Goal: Task Accomplishment & Management: Manage account settings

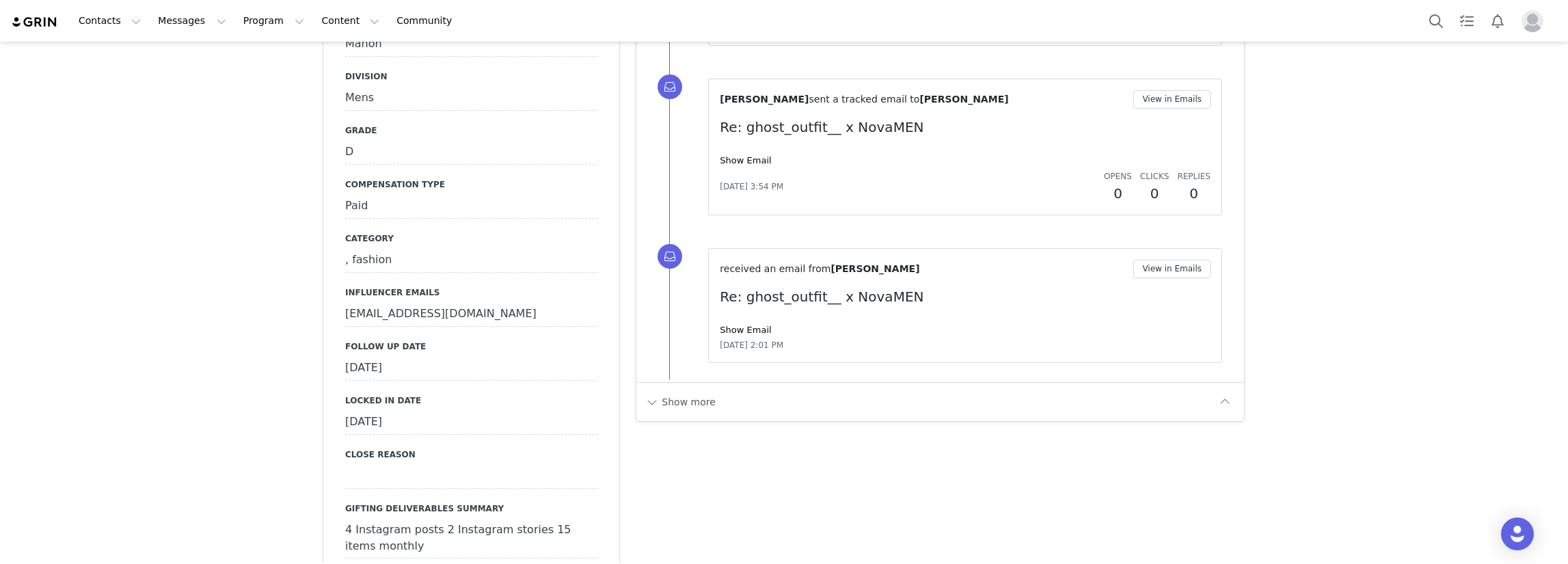
scroll to position [1367, 0]
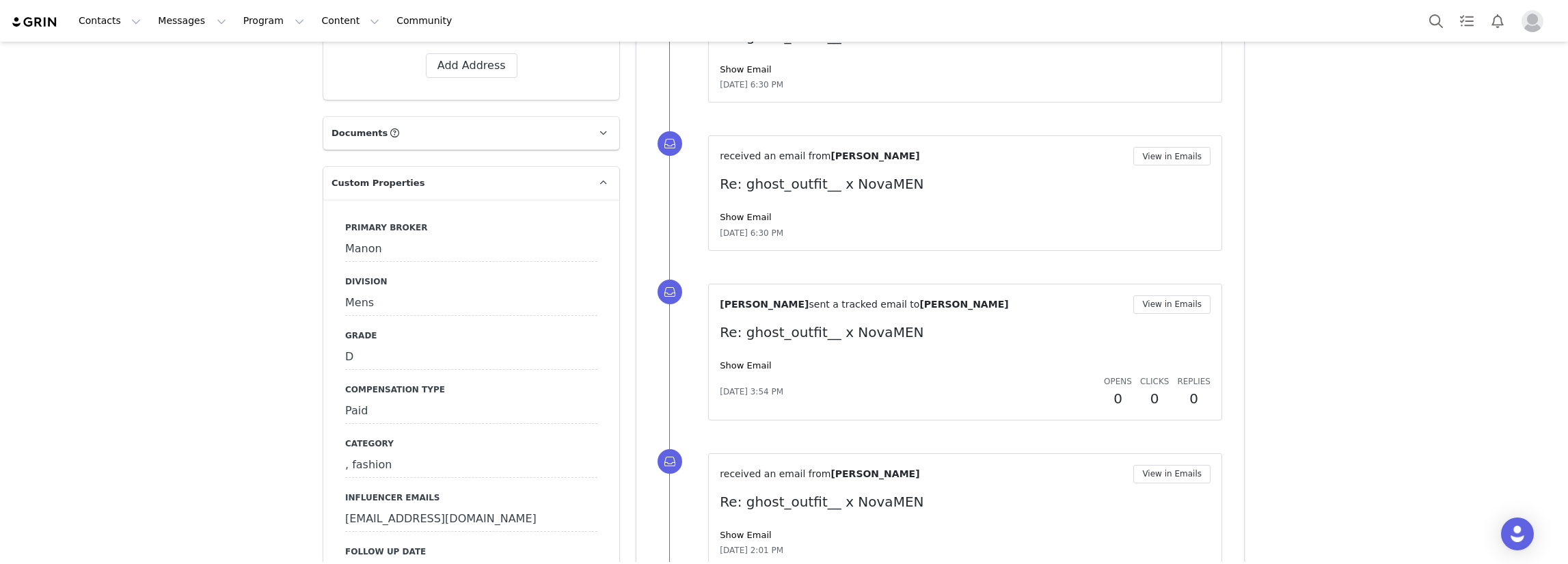
click at [453, 238] on div "Manon" at bounding box center [470, 249] width 252 height 25
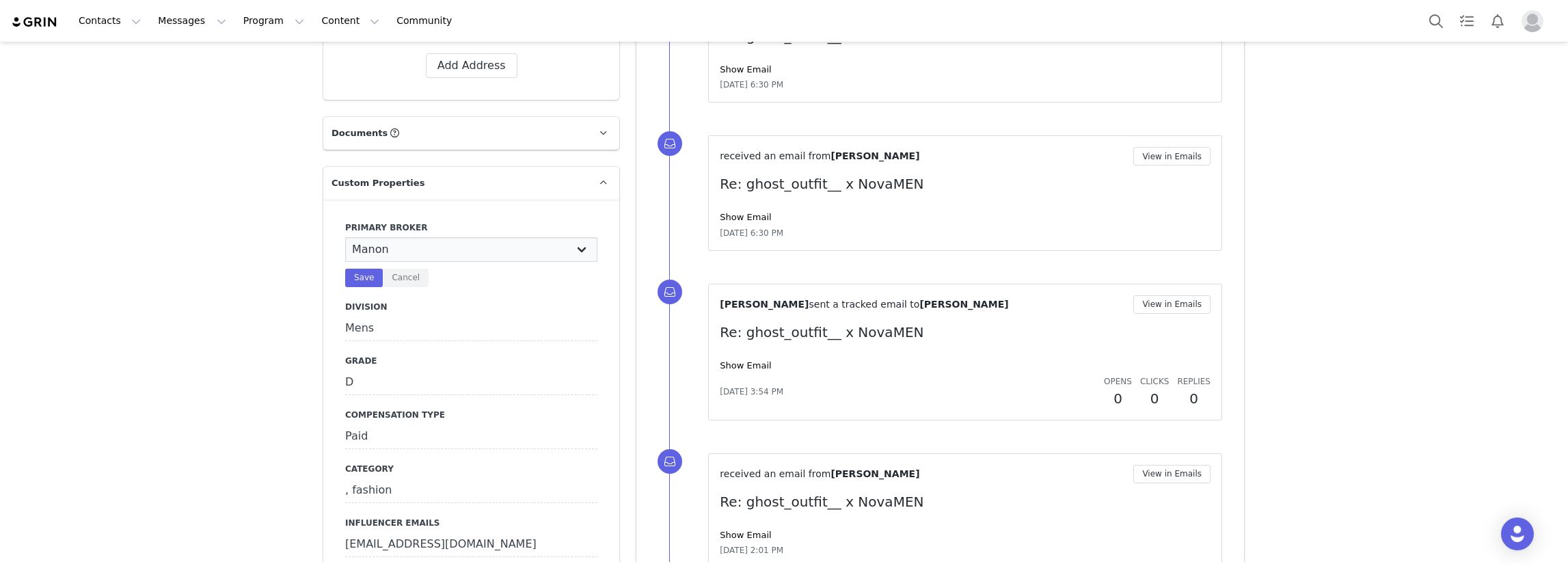
click at [453, 238] on select "N/A [PERSON_NAME] [PERSON_NAME] Jasmine [PERSON_NAME] Bre [PERSON_NAME] [PERSON…" at bounding box center [470, 249] width 252 height 25
select select "Pacey"
click at [345, 237] on select "N/A [PERSON_NAME] [PERSON_NAME] Jasmine [PERSON_NAME] Bre [PERSON_NAME] [PERSON…" at bounding box center [470, 249] width 252 height 25
click at [352, 269] on button "Save" at bounding box center [363, 278] width 38 height 19
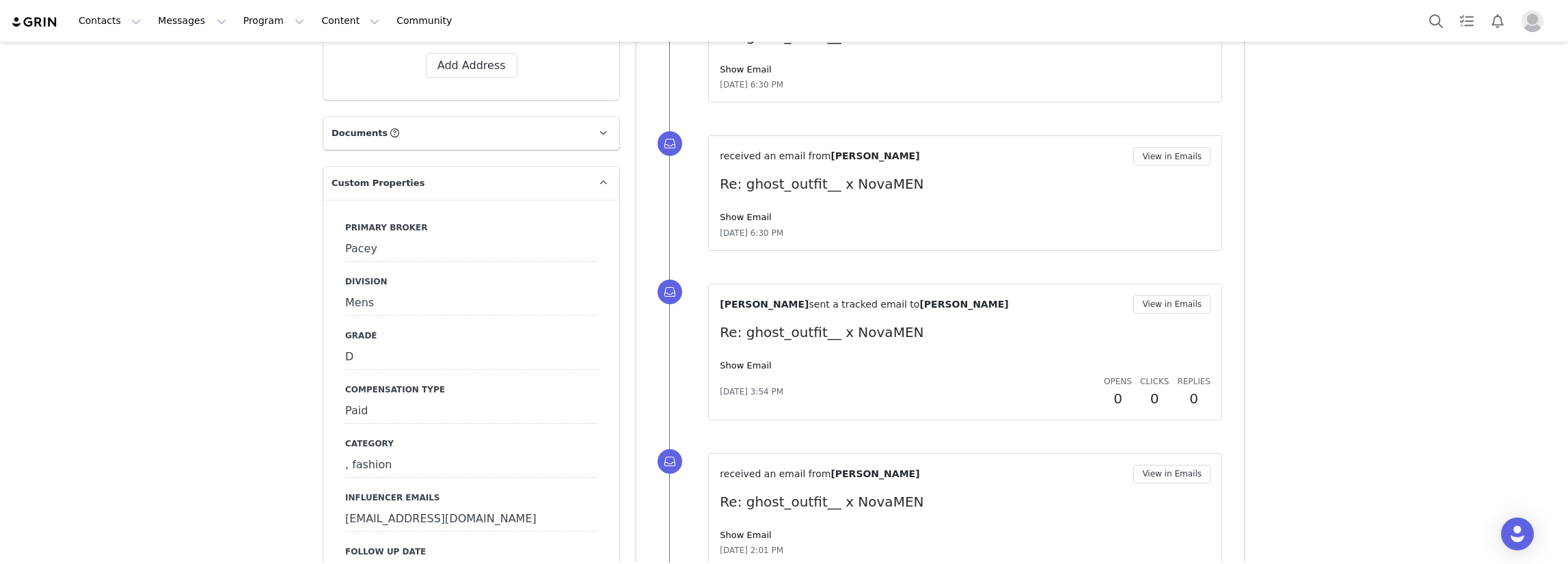
click at [367, 345] on div "D" at bounding box center [470, 357] width 252 height 25
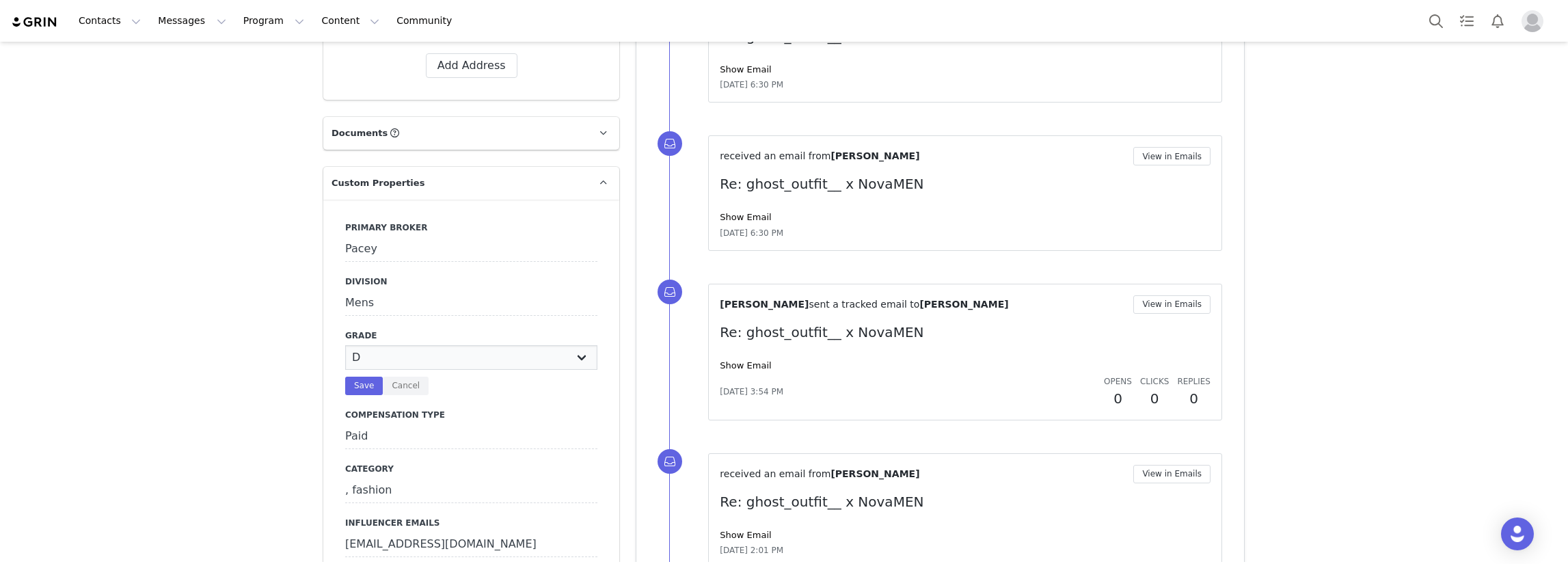
drag, startPoint x: 367, startPoint y: 342, endPoint x: 367, endPoint y: 350, distance: 8.0
click at [367, 345] on select "N/A A+ A B C D" at bounding box center [470, 357] width 252 height 25
select select "C"
click at [345, 345] on select "N/A A+ A B C D" at bounding box center [470, 357] width 252 height 25
click at [359, 376] on button "Save" at bounding box center [363, 385] width 38 height 19
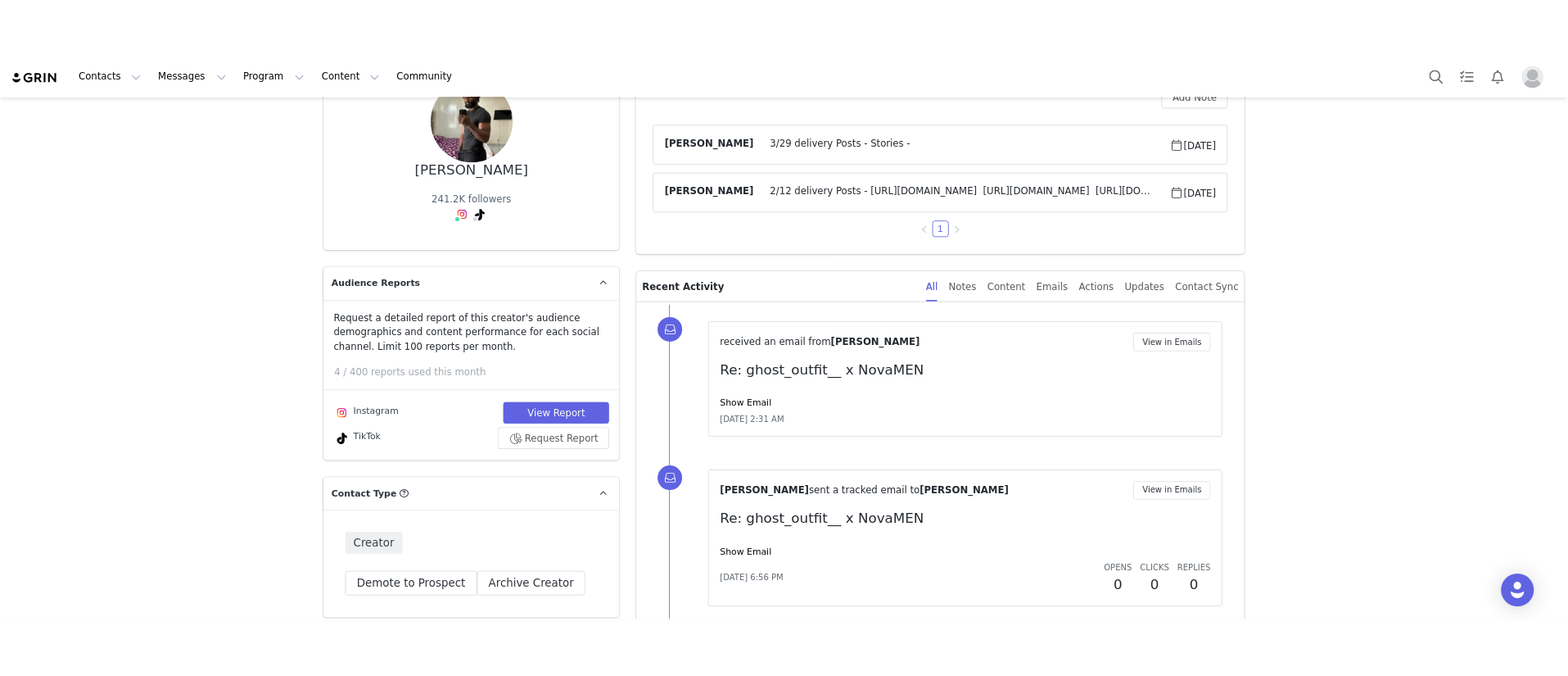
scroll to position [0, 0]
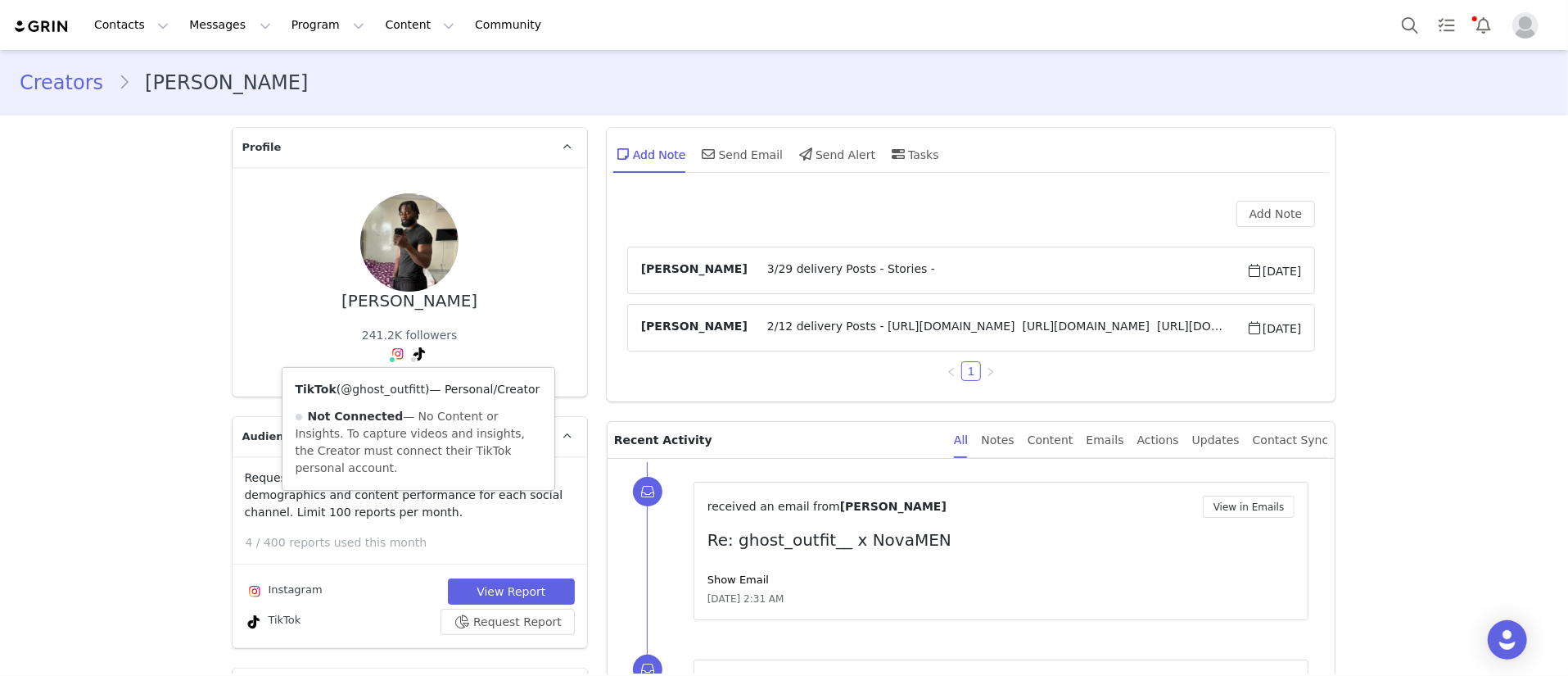
click at [393, 383] on link "@ghost_outfitt" at bounding box center [383, 389] width 84 height 13
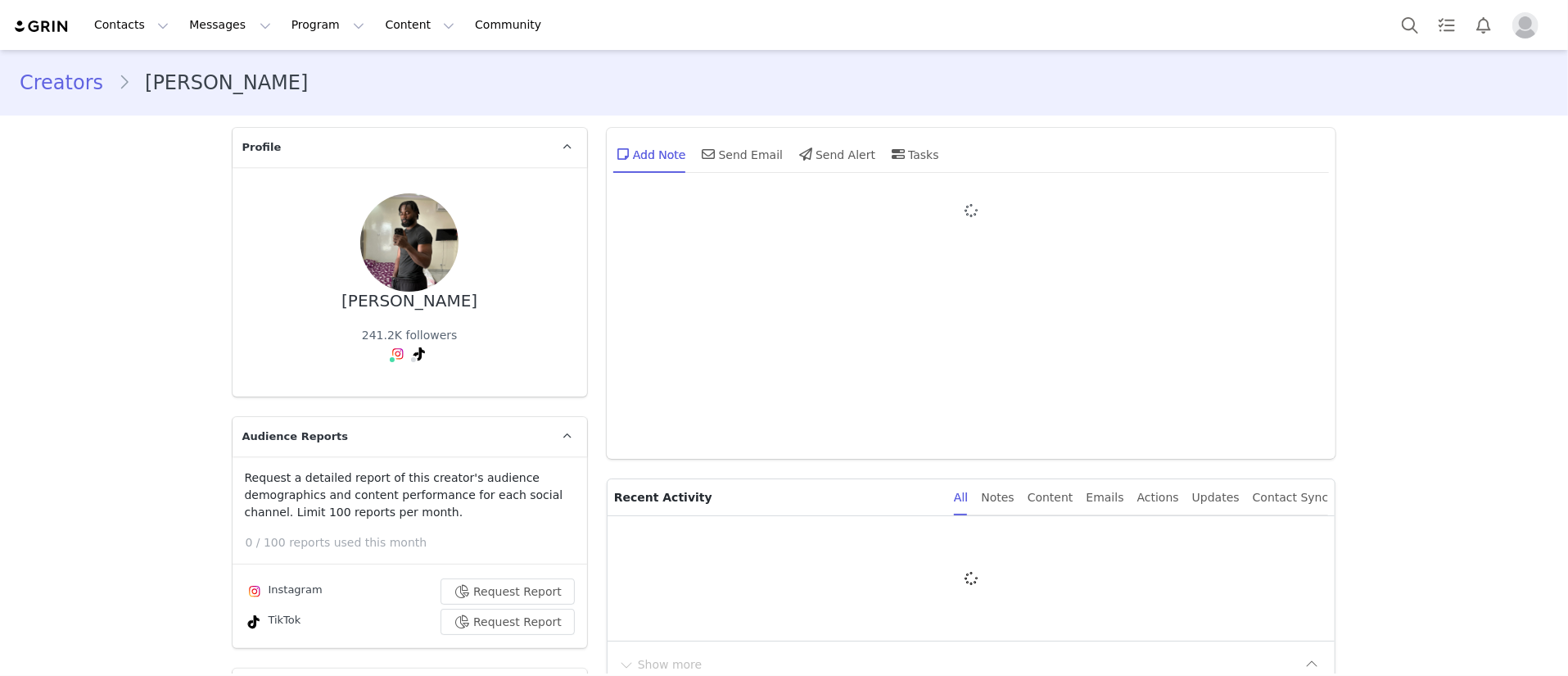
type input "+49 ([GEOGRAPHIC_DATA])"
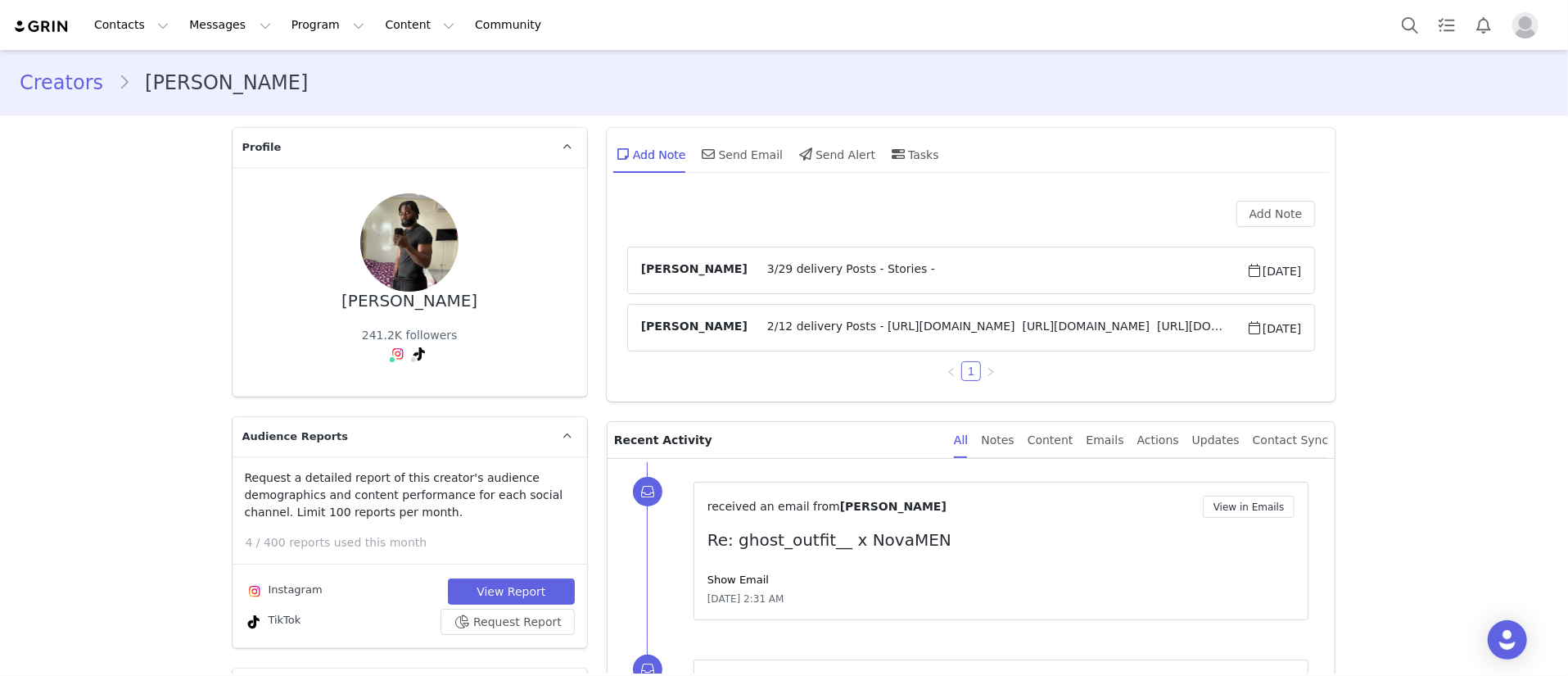
scroll to position [328, 0]
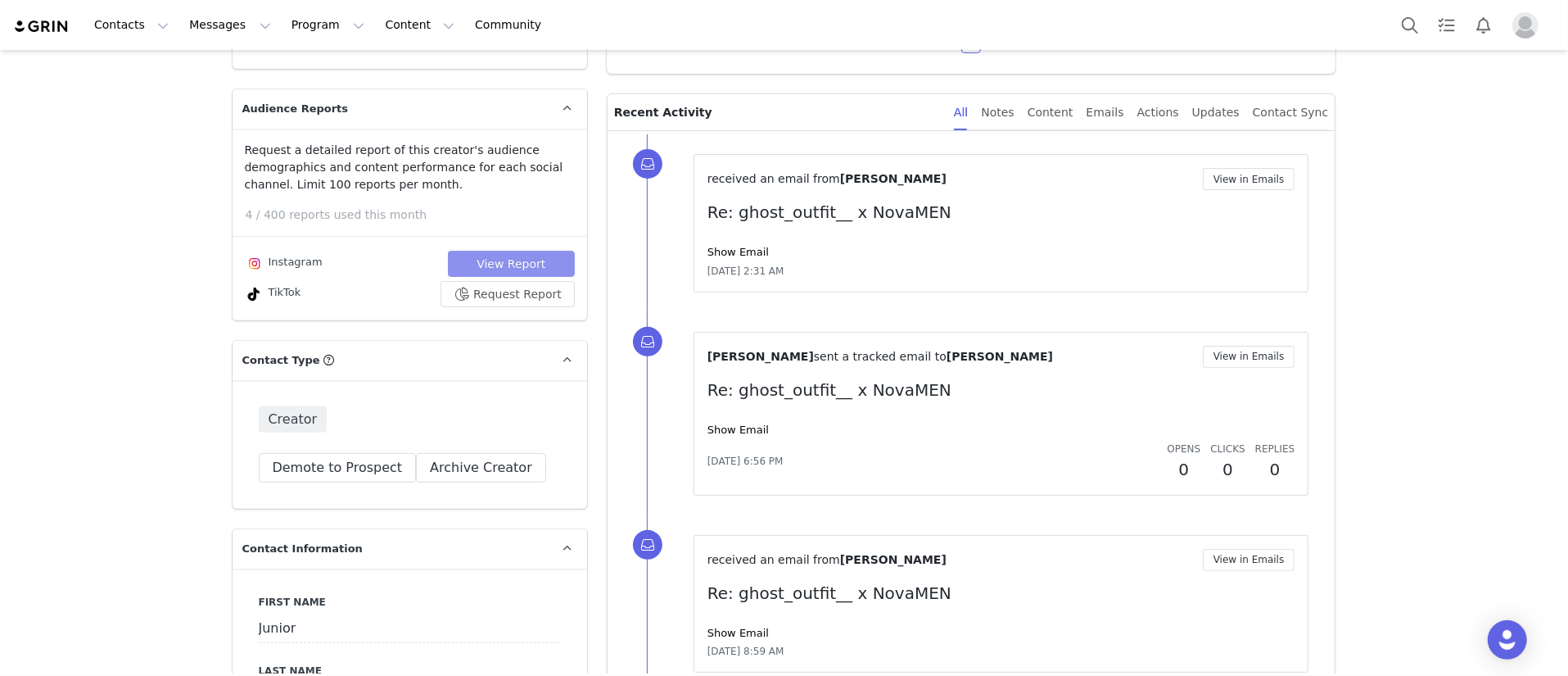
click at [509, 252] on button "View Report" at bounding box center [511, 263] width 127 height 26
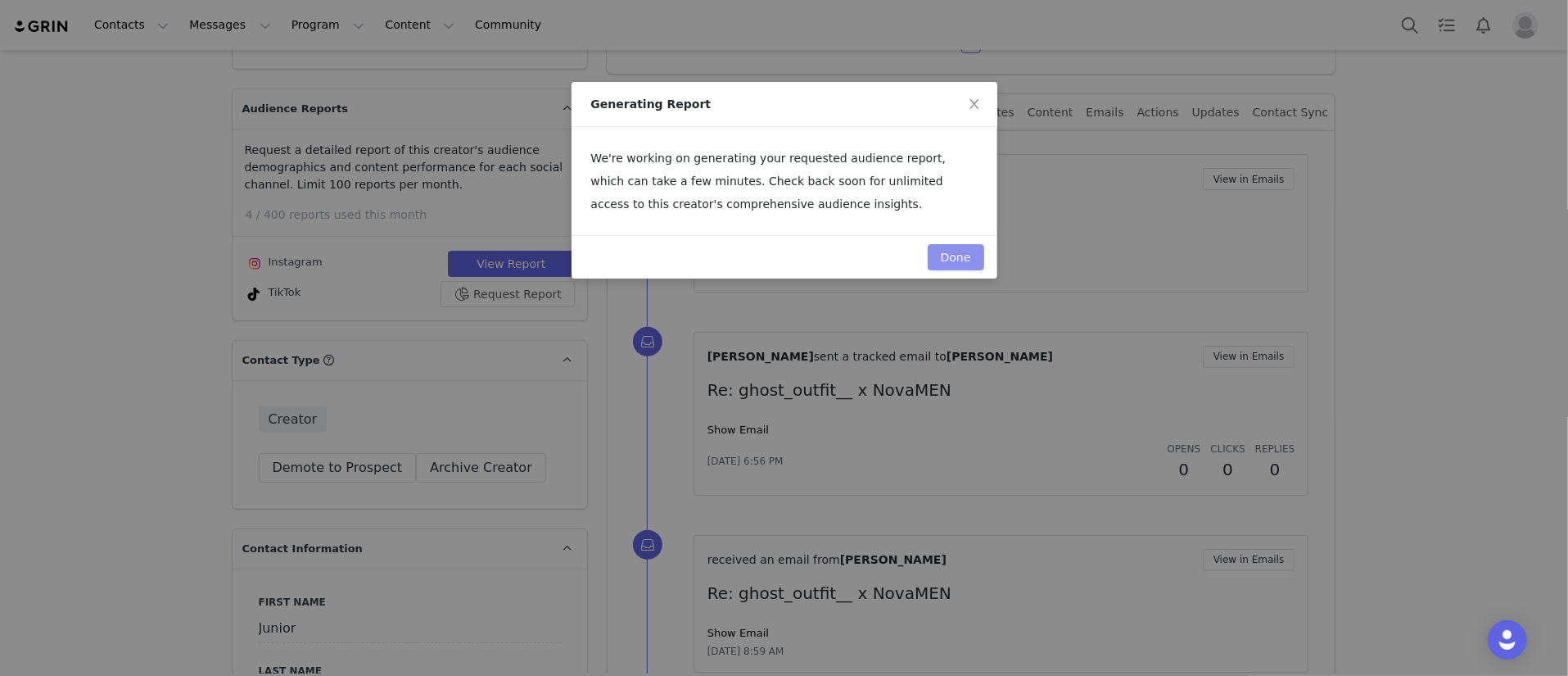
click at [960, 254] on button "Done" at bounding box center [956, 258] width 57 height 26
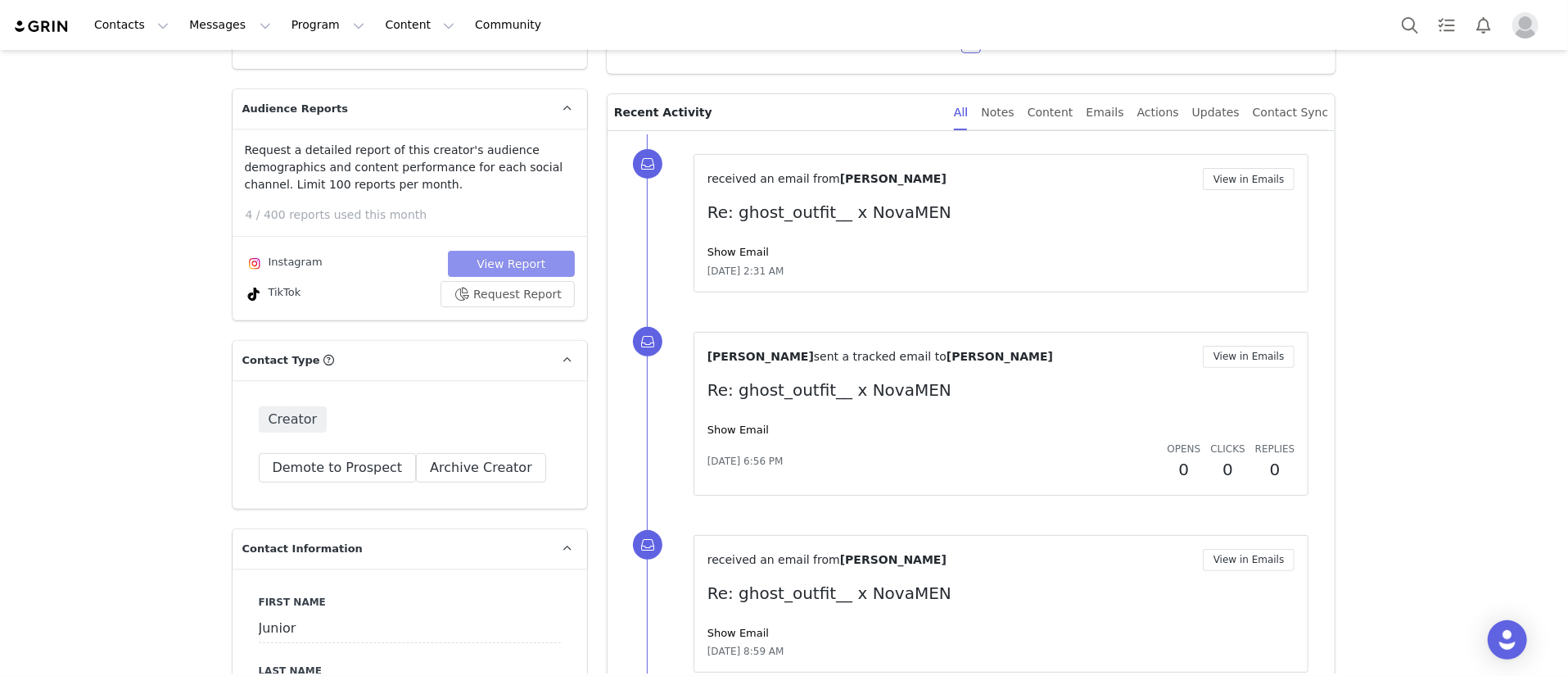
click at [534, 260] on button "View Report" at bounding box center [511, 263] width 127 height 26
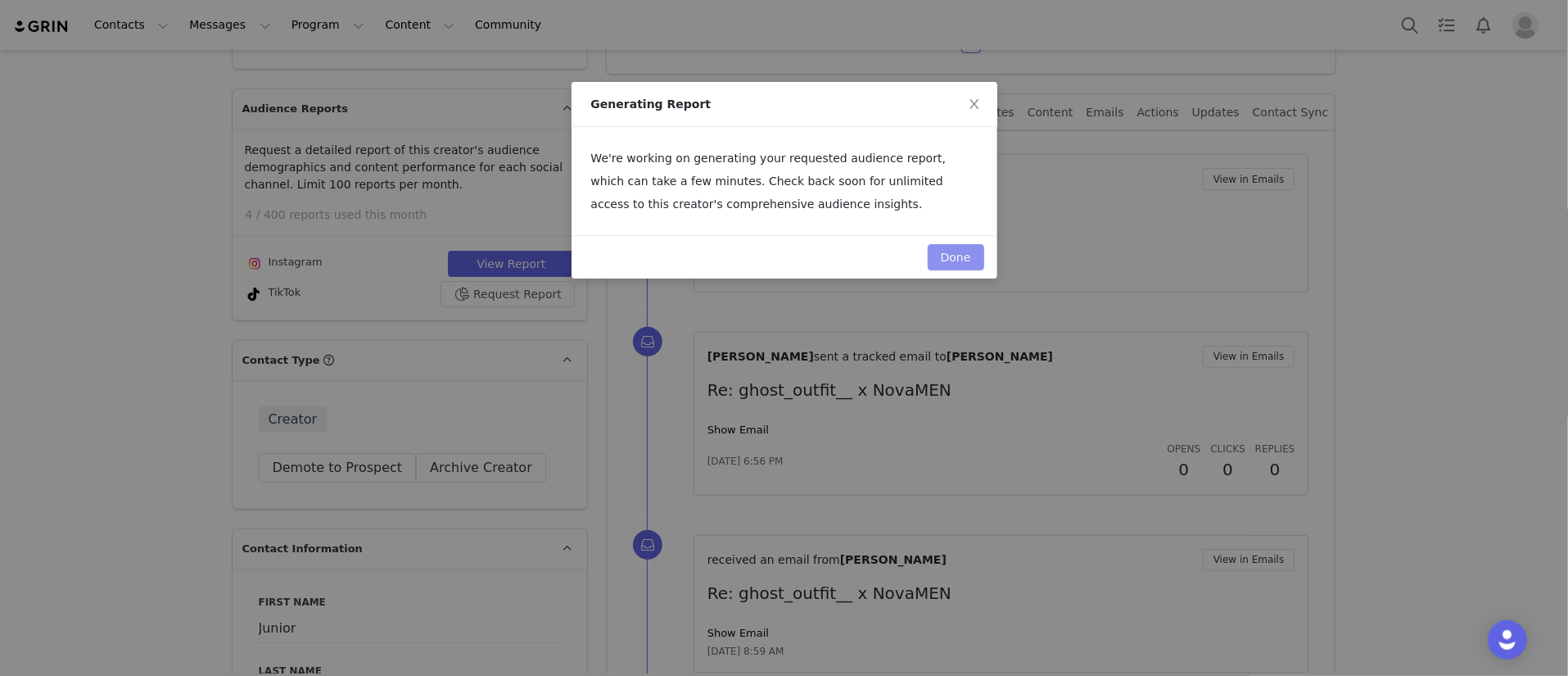
click at [946, 253] on button "Done" at bounding box center [956, 258] width 57 height 26
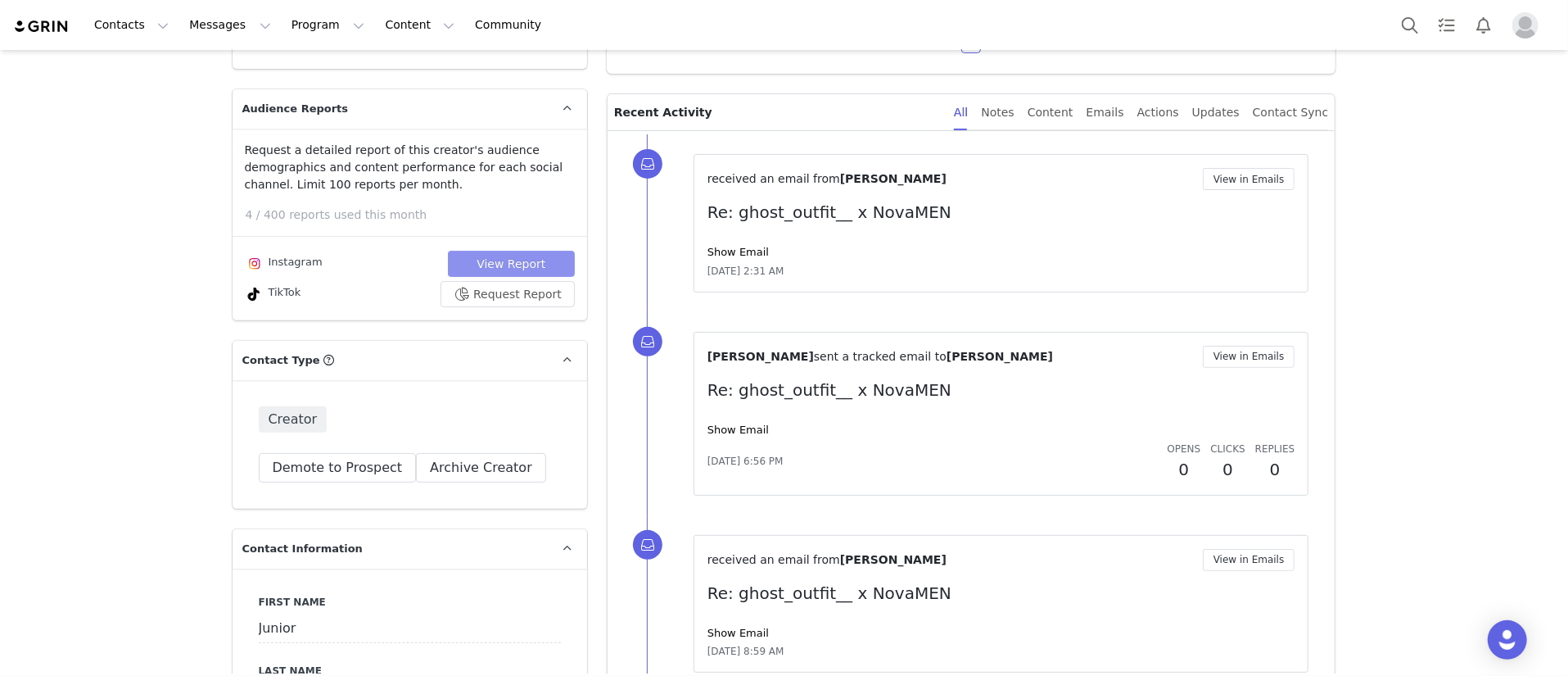
click at [556, 267] on button "View Report" at bounding box center [511, 263] width 127 height 26
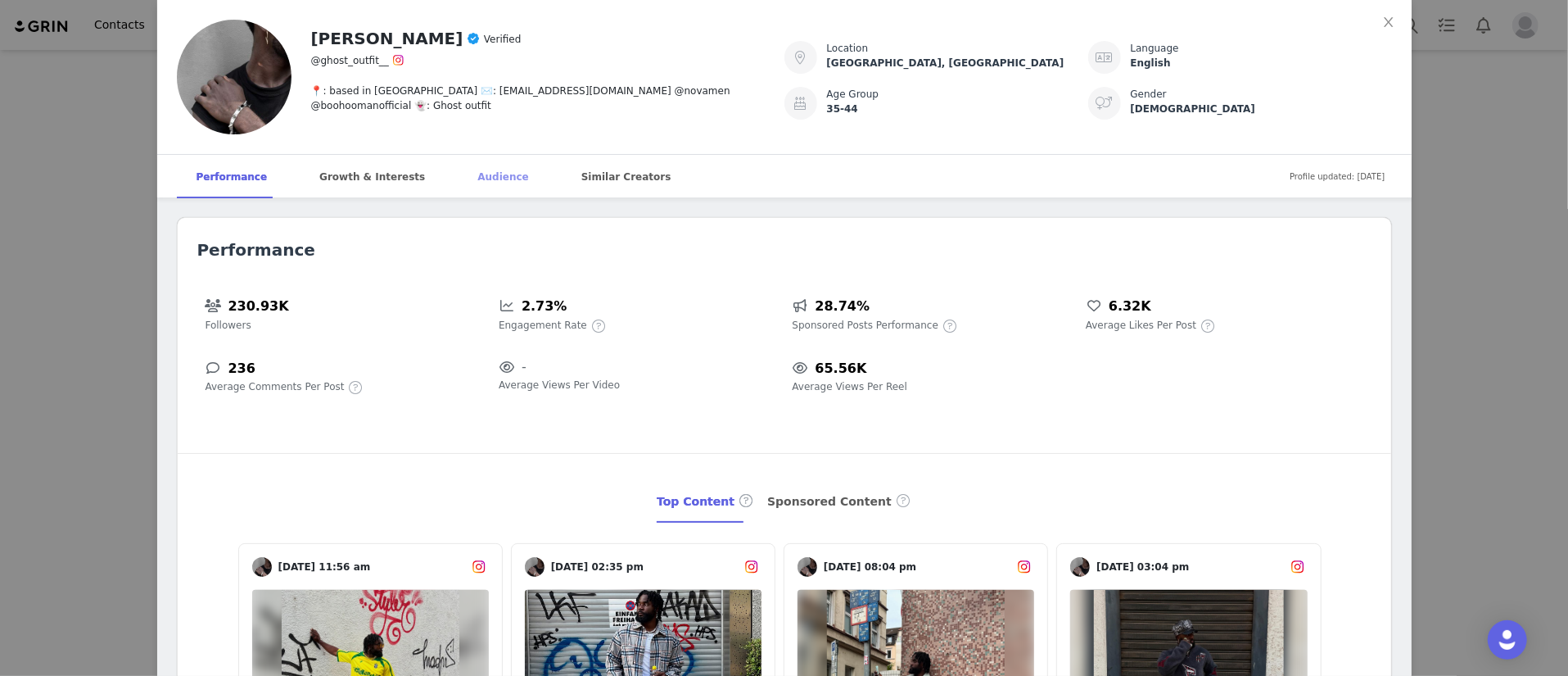
click at [483, 170] on div "Audience" at bounding box center [502, 177] width 90 height 44
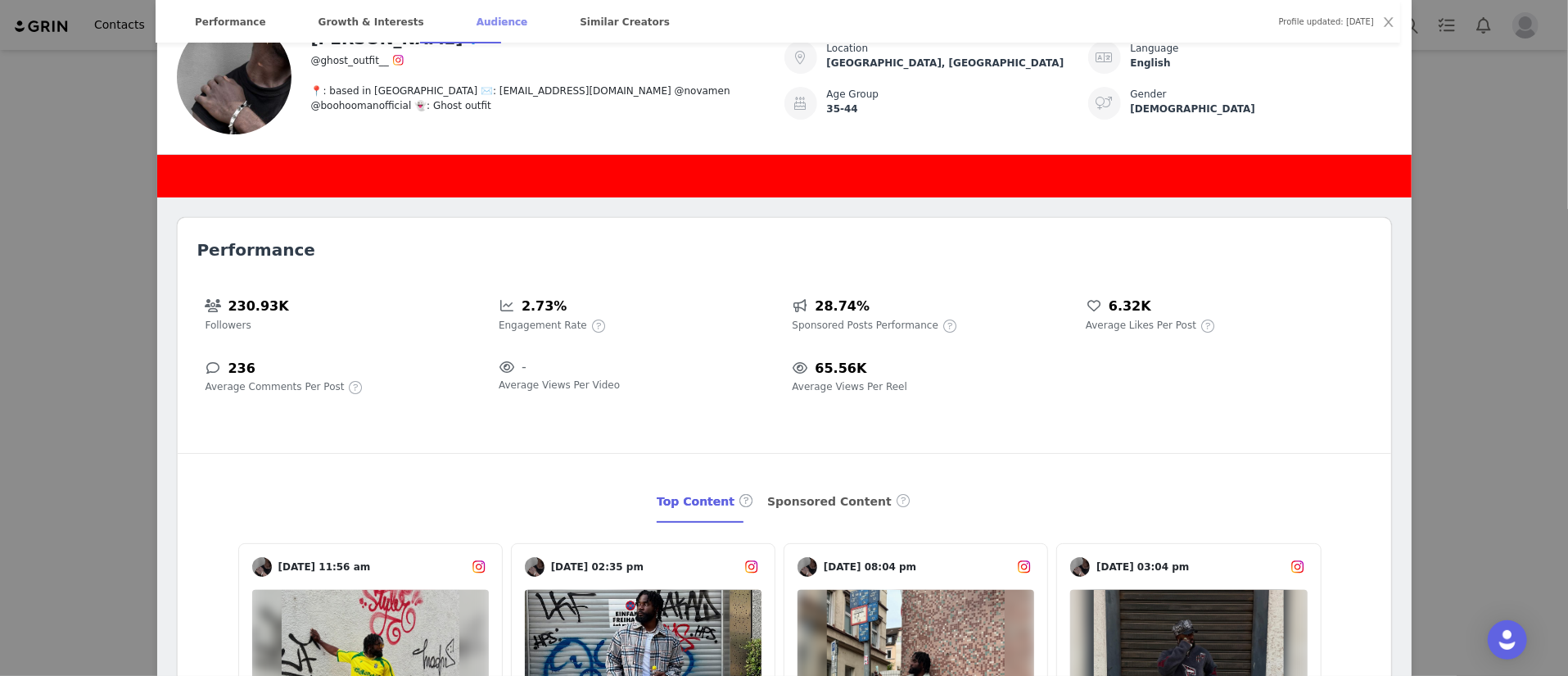
scroll to position [1863, 0]
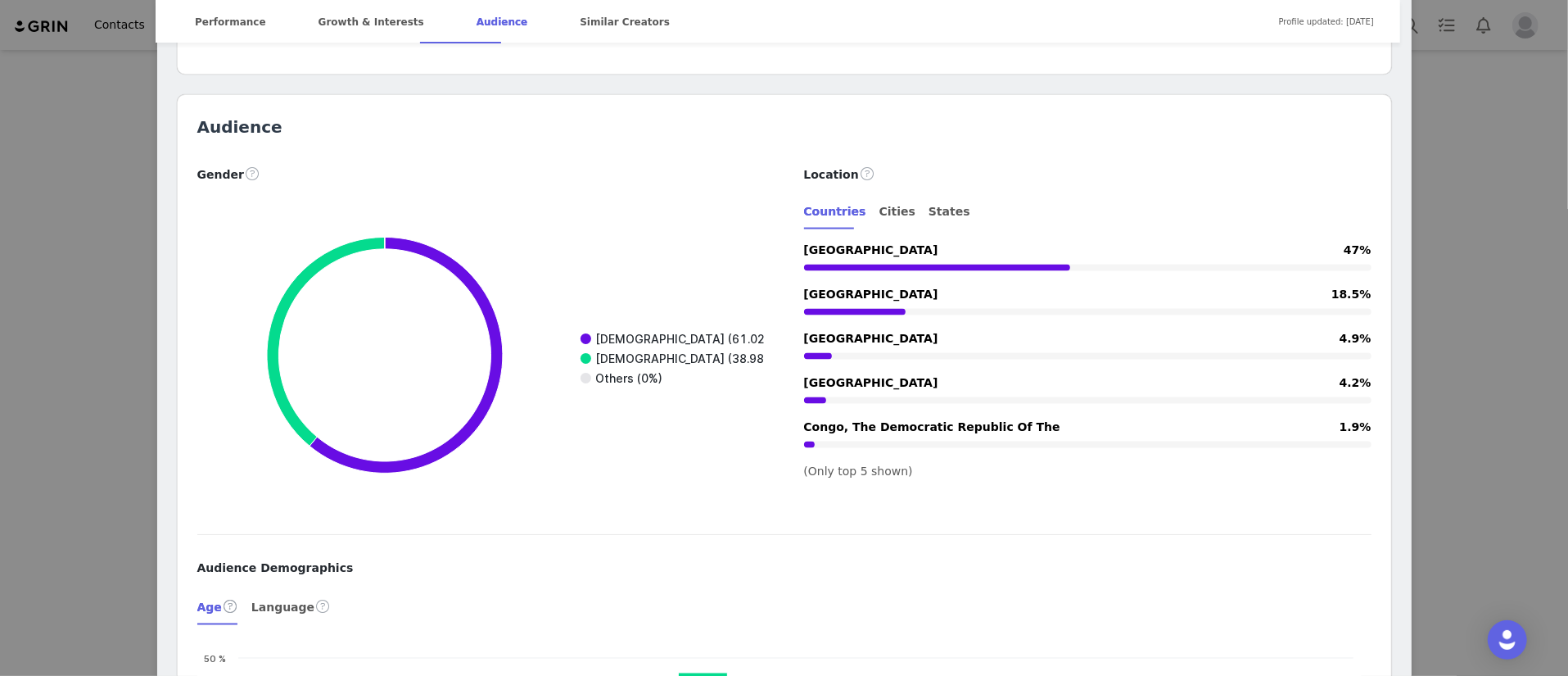
drag, startPoint x: 912, startPoint y: 214, endPoint x: 799, endPoint y: 218, distance: 113.1
click at [804, 244] on span "[GEOGRAPHIC_DATA]" at bounding box center [871, 250] width 134 height 13
copy span "[GEOGRAPHIC_DATA]"
